Goal: Information Seeking & Learning: Learn about a topic

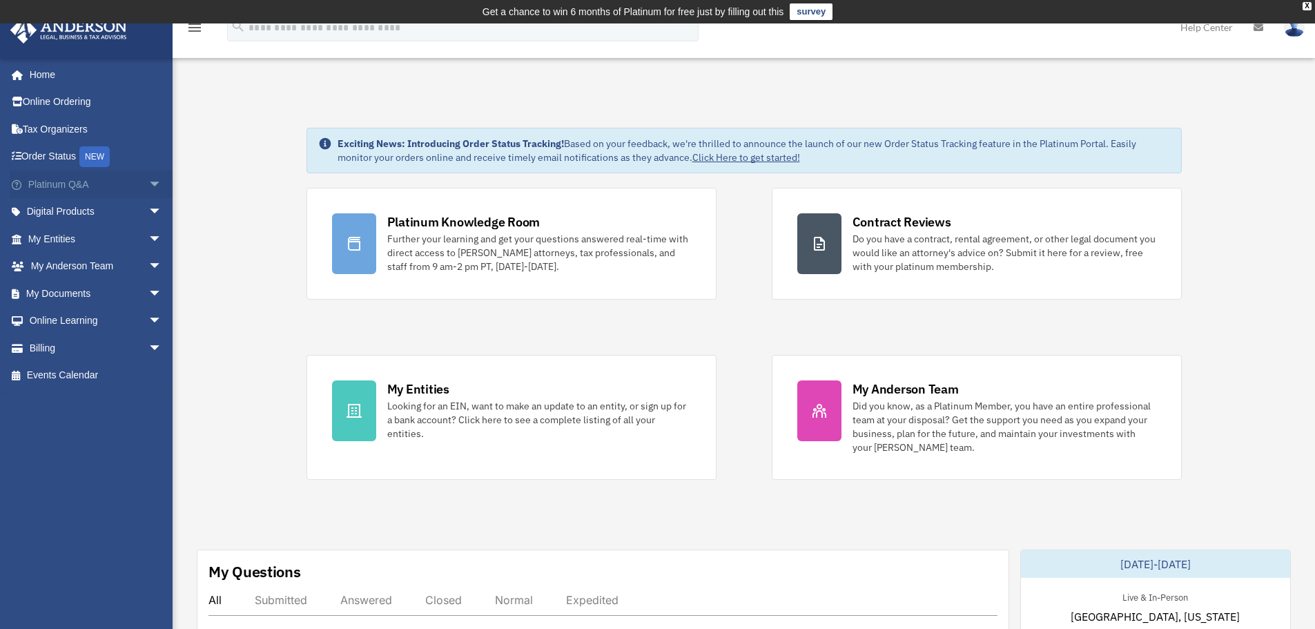
click at [148, 190] on span "arrow_drop_down" at bounding box center [162, 184] width 28 height 28
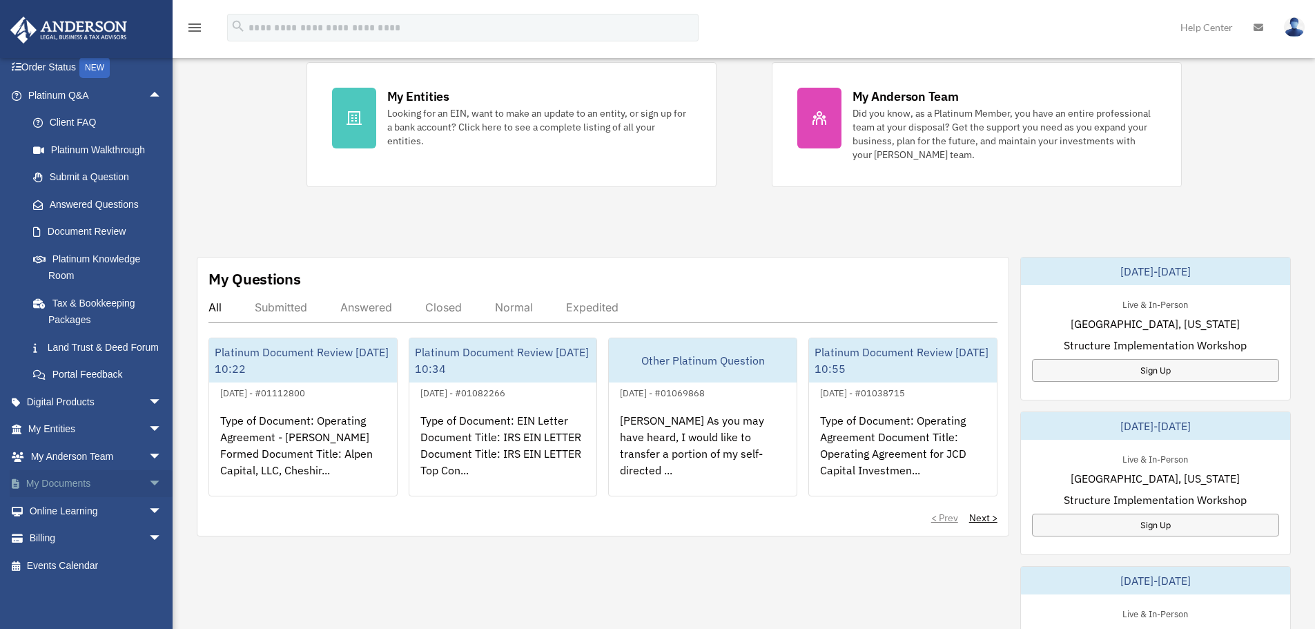
scroll to position [345, 0]
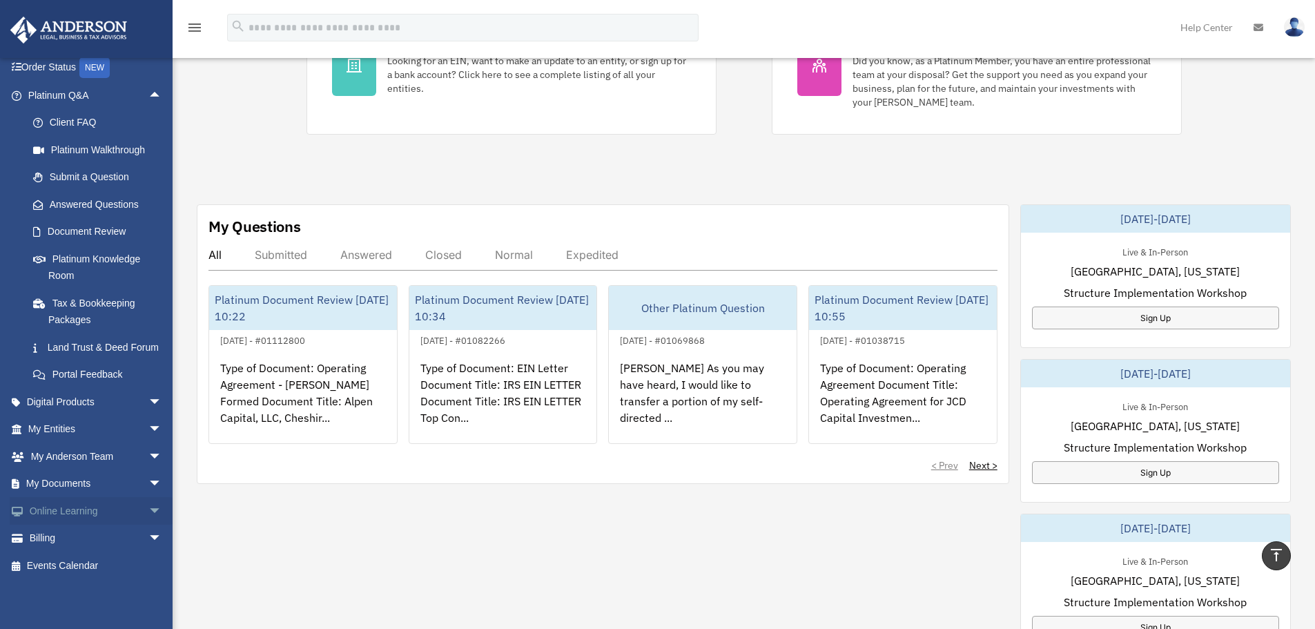
click at [148, 511] on span "arrow_drop_down" at bounding box center [162, 511] width 28 height 28
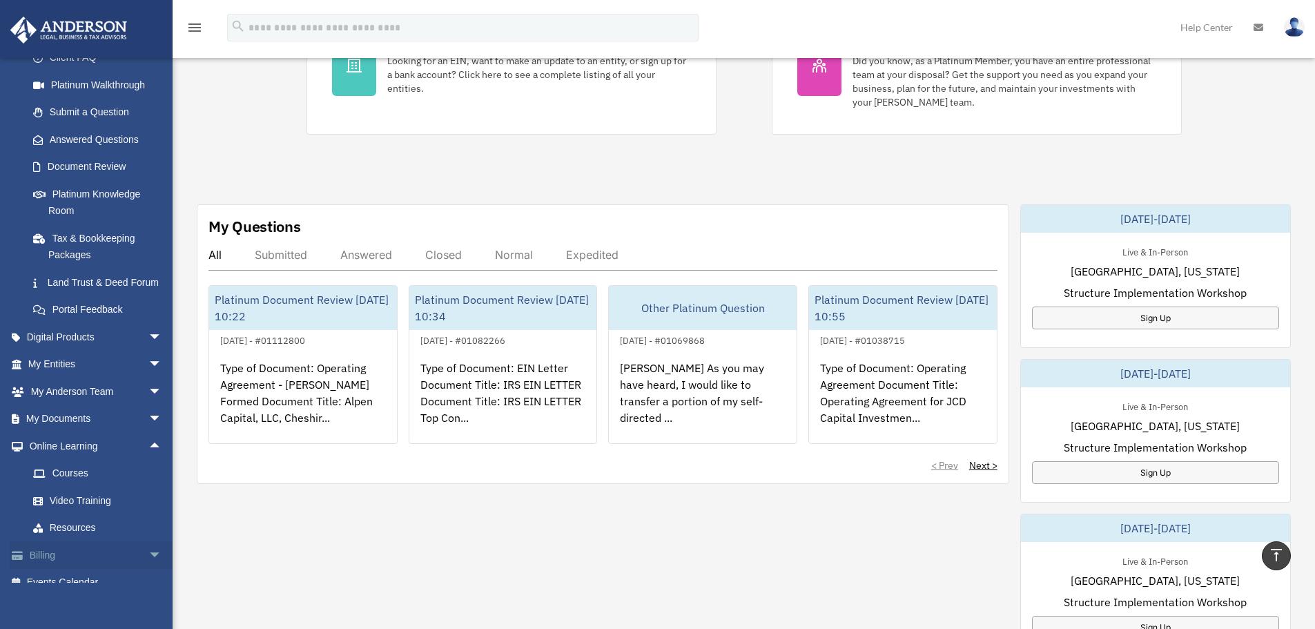
scroll to position [175, 0]
